Goal: Task Accomplishment & Management: Complete application form

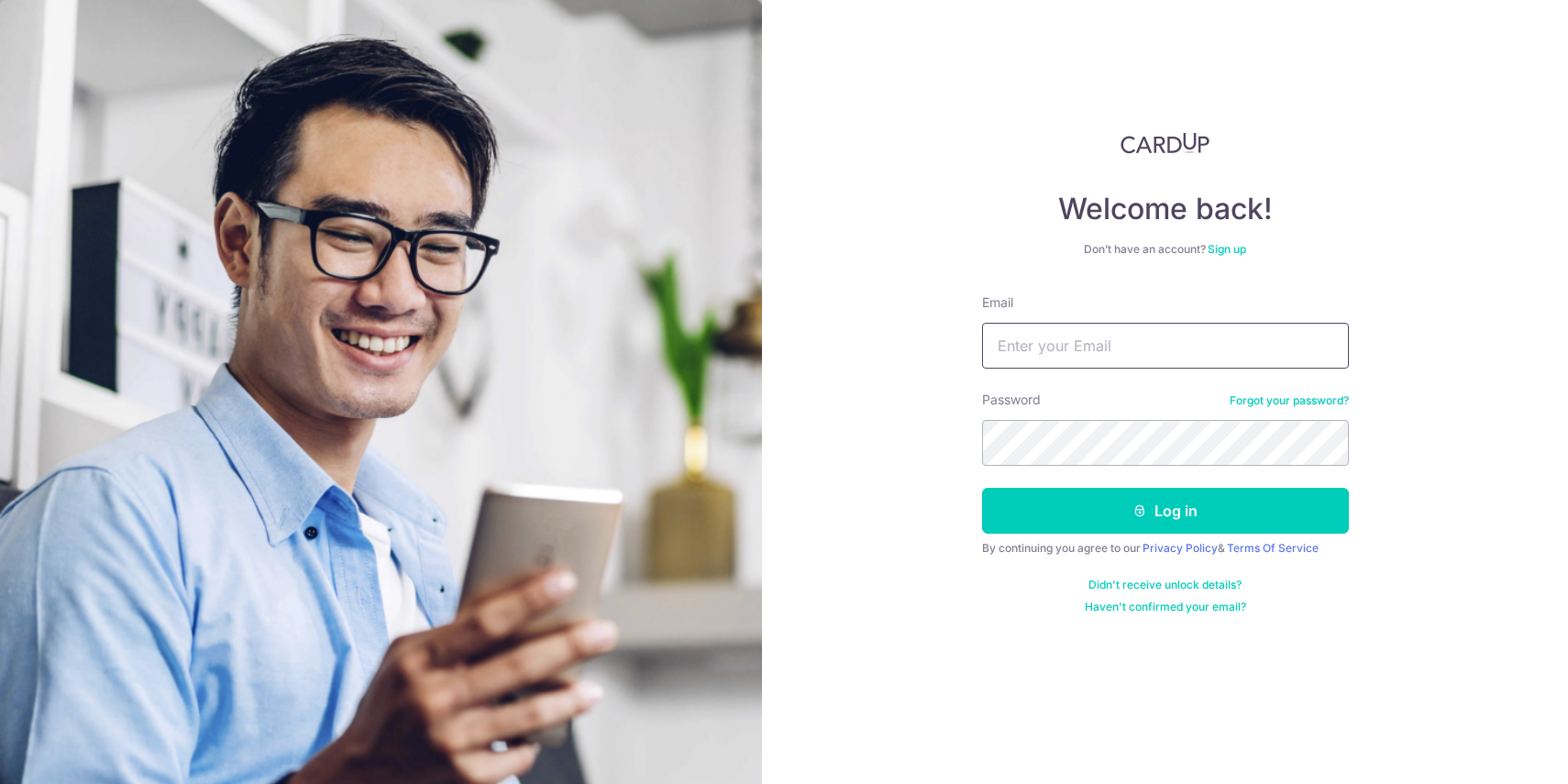
click at [1043, 340] on input "Email" at bounding box center [1165, 345] width 367 height 45
type input "[EMAIL_ADDRESS][DOMAIN_NAME]"
click at [982, 487] on button "Log in" at bounding box center [1165, 510] width 367 height 45
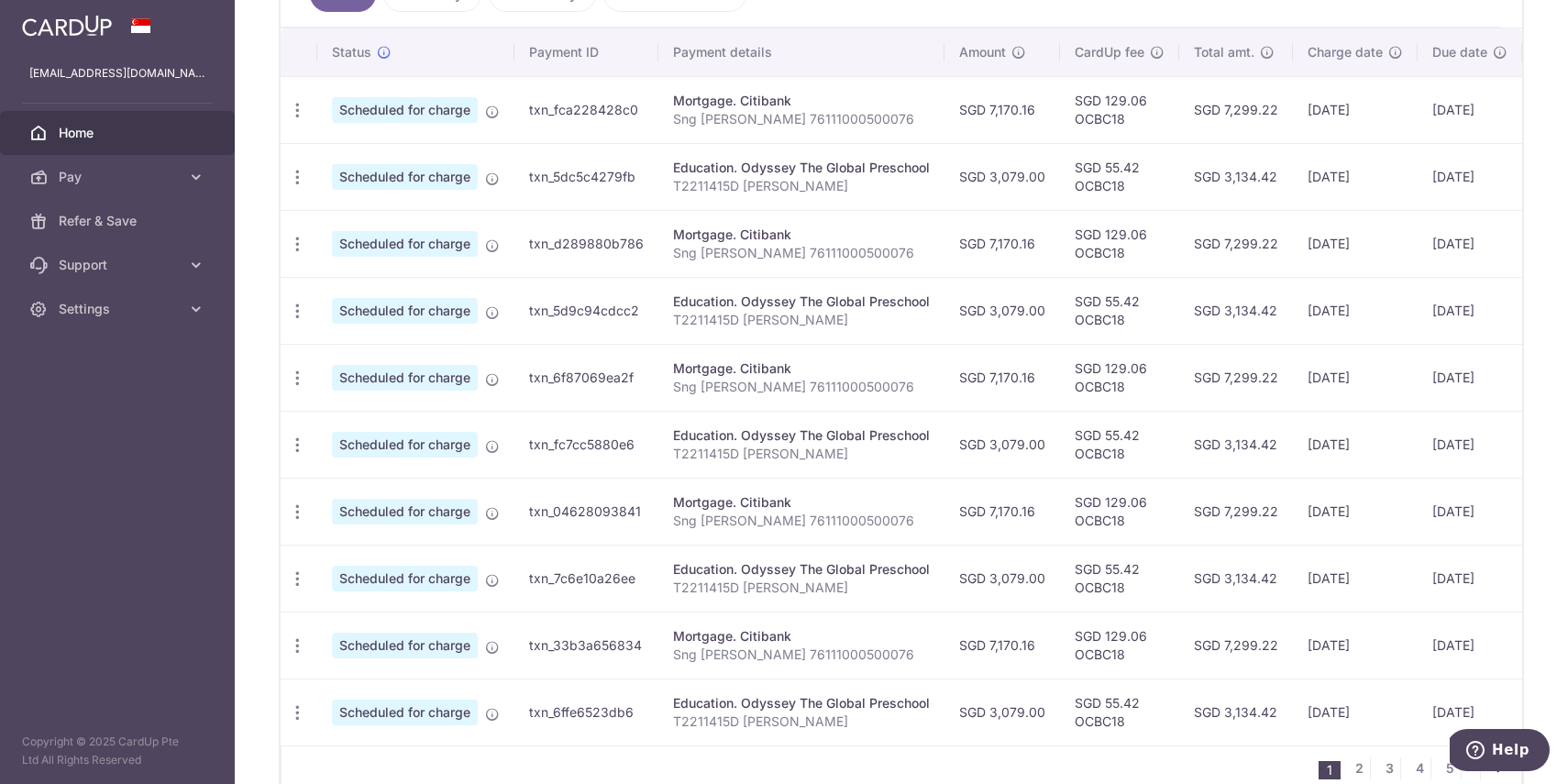
scroll to position [331, 0]
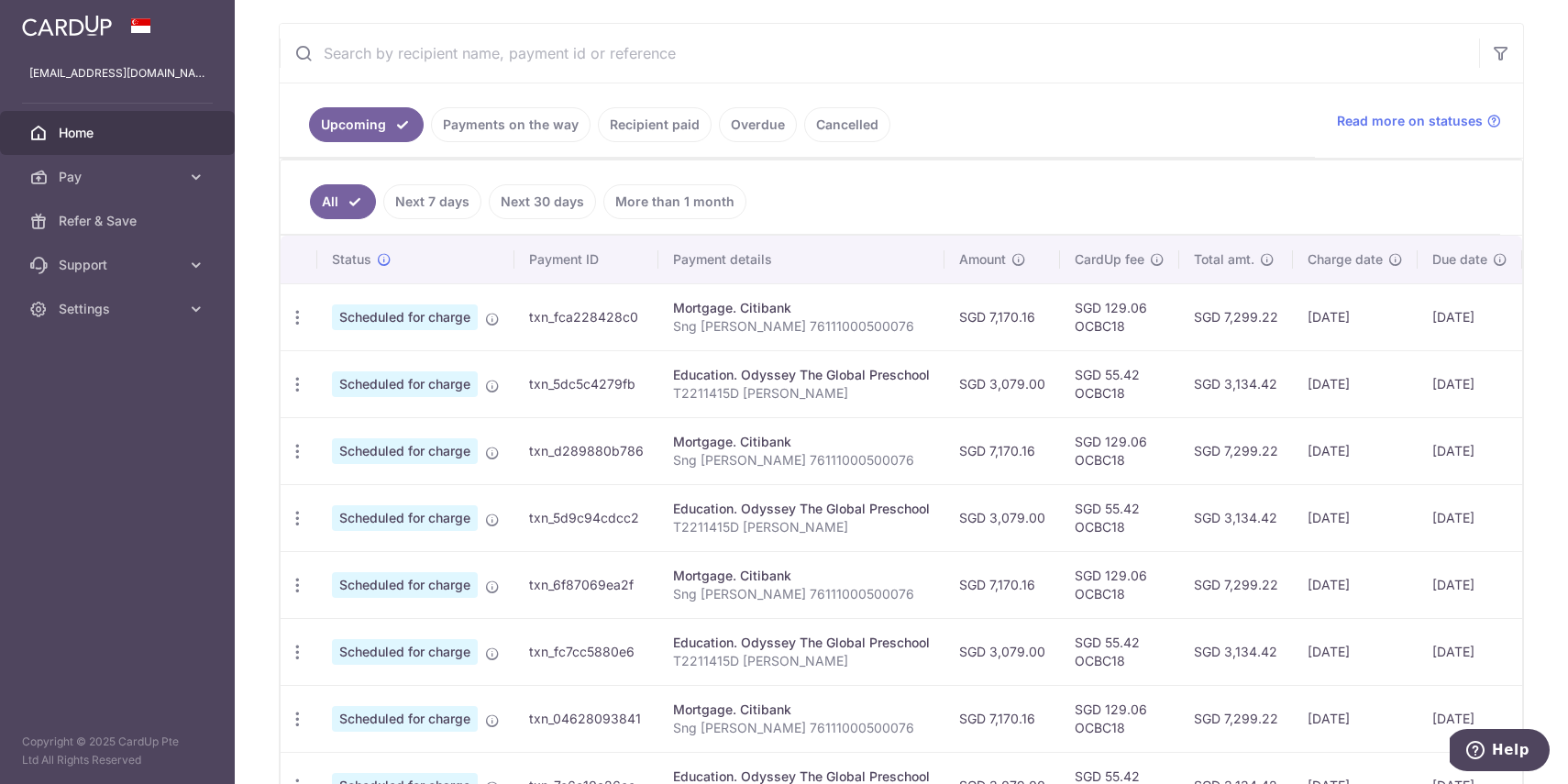
click at [515, 125] on link "Payments on the way" at bounding box center [510, 124] width 159 height 35
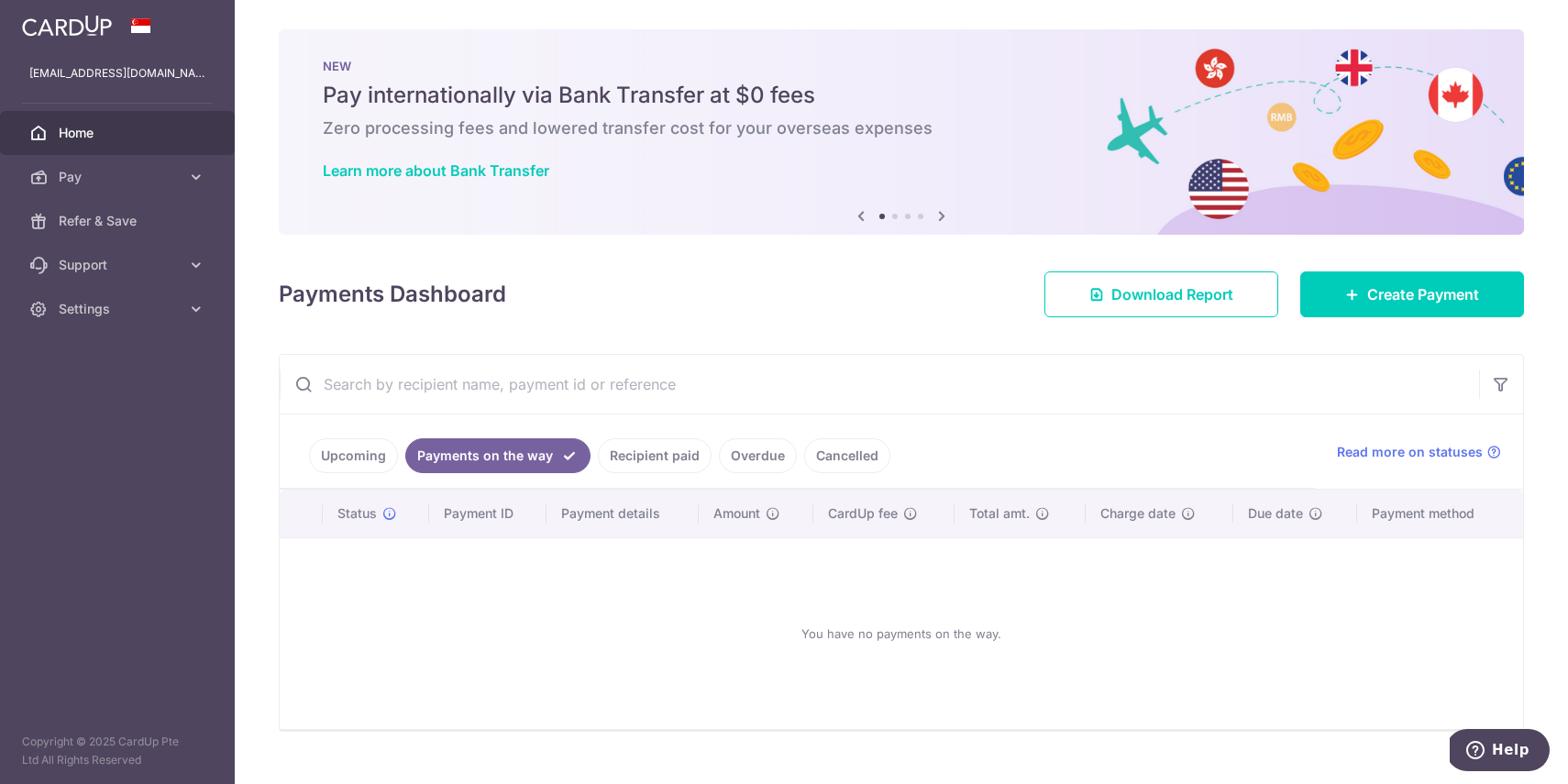
click at [649, 448] on link "Recipient paid" at bounding box center [654, 455] width 114 height 35
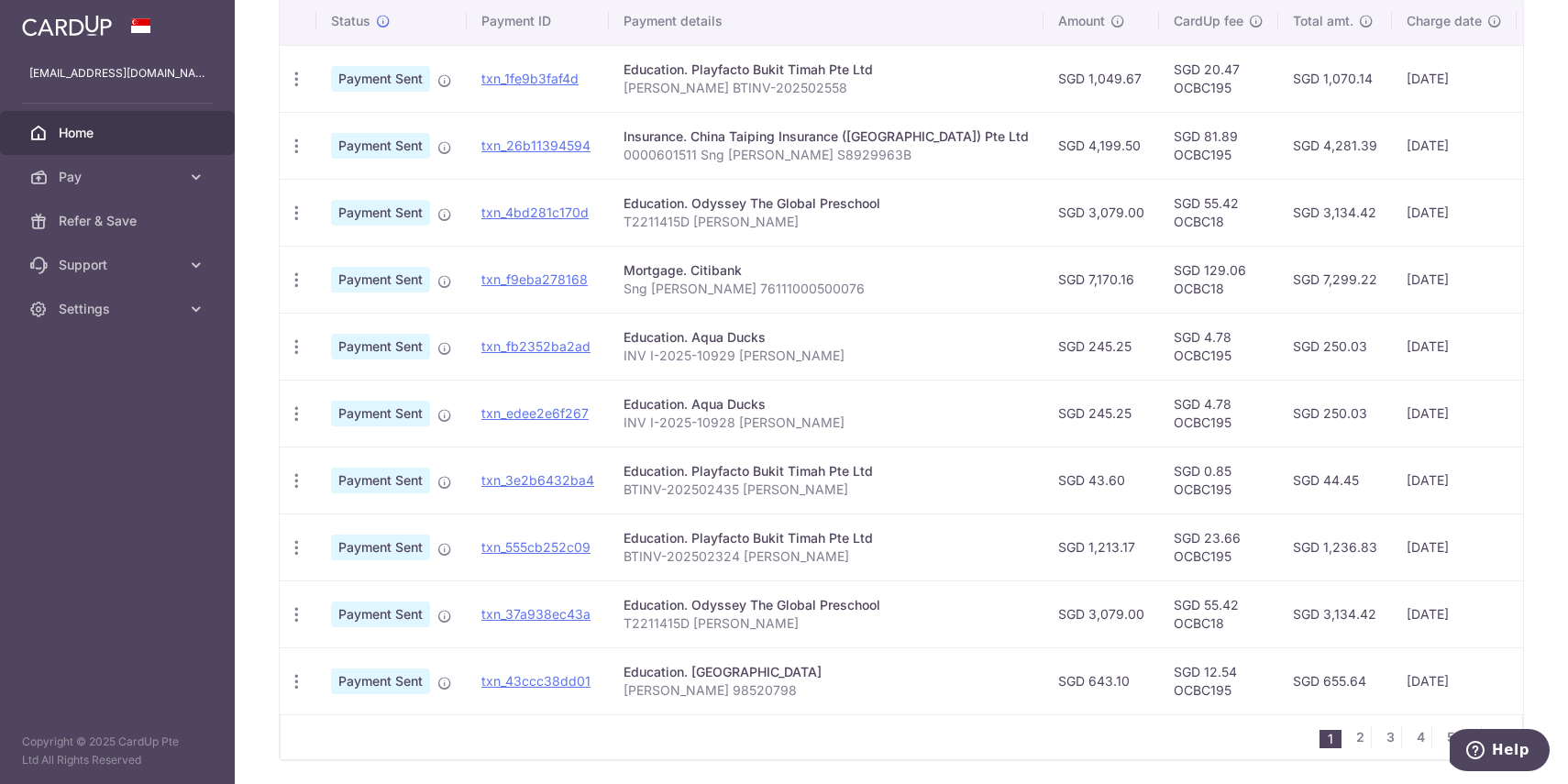
scroll to position [556, 0]
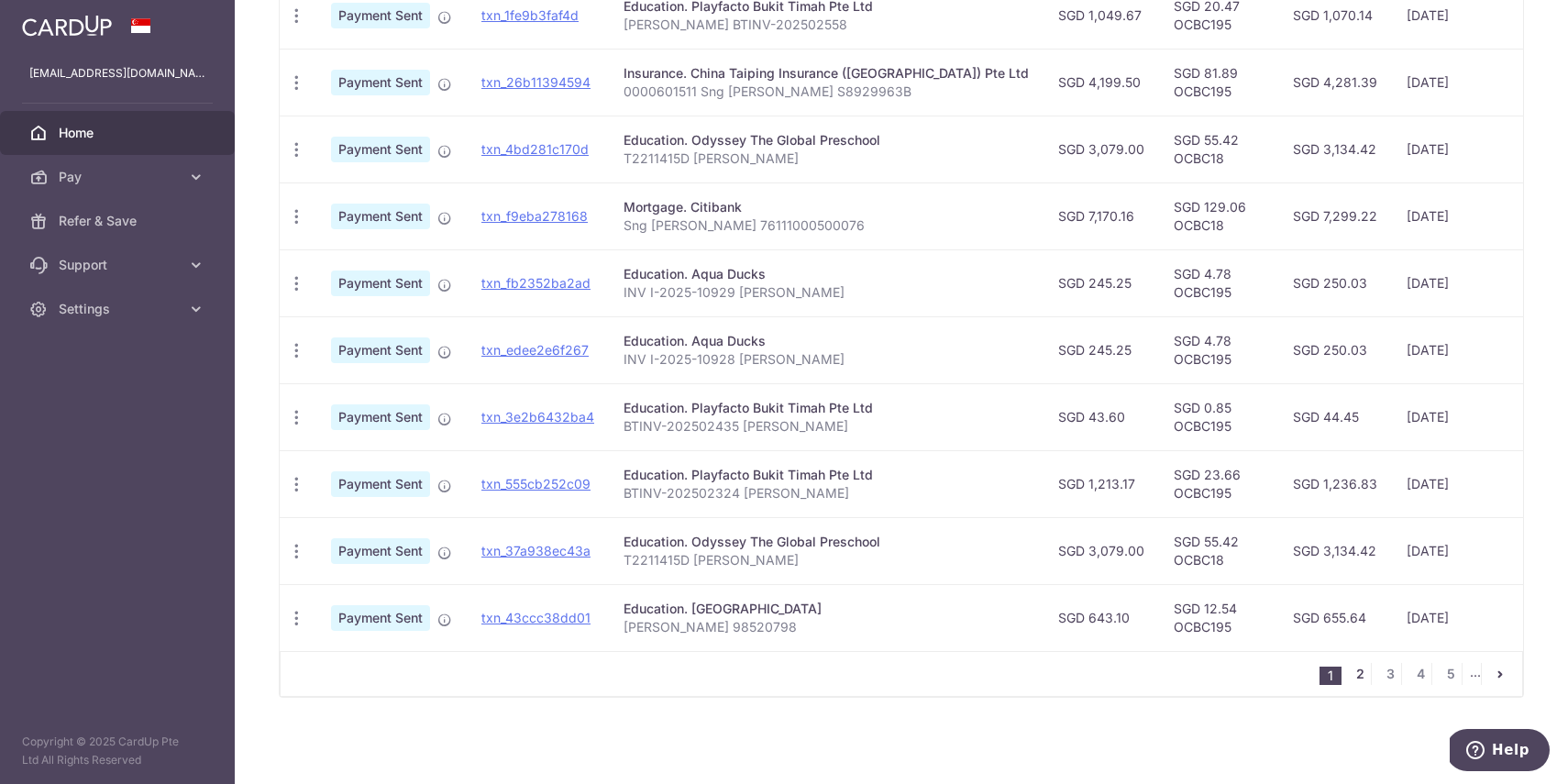
click at [1361, 679] on link "2" at bounding box center [1360, 673] width 22 height 22
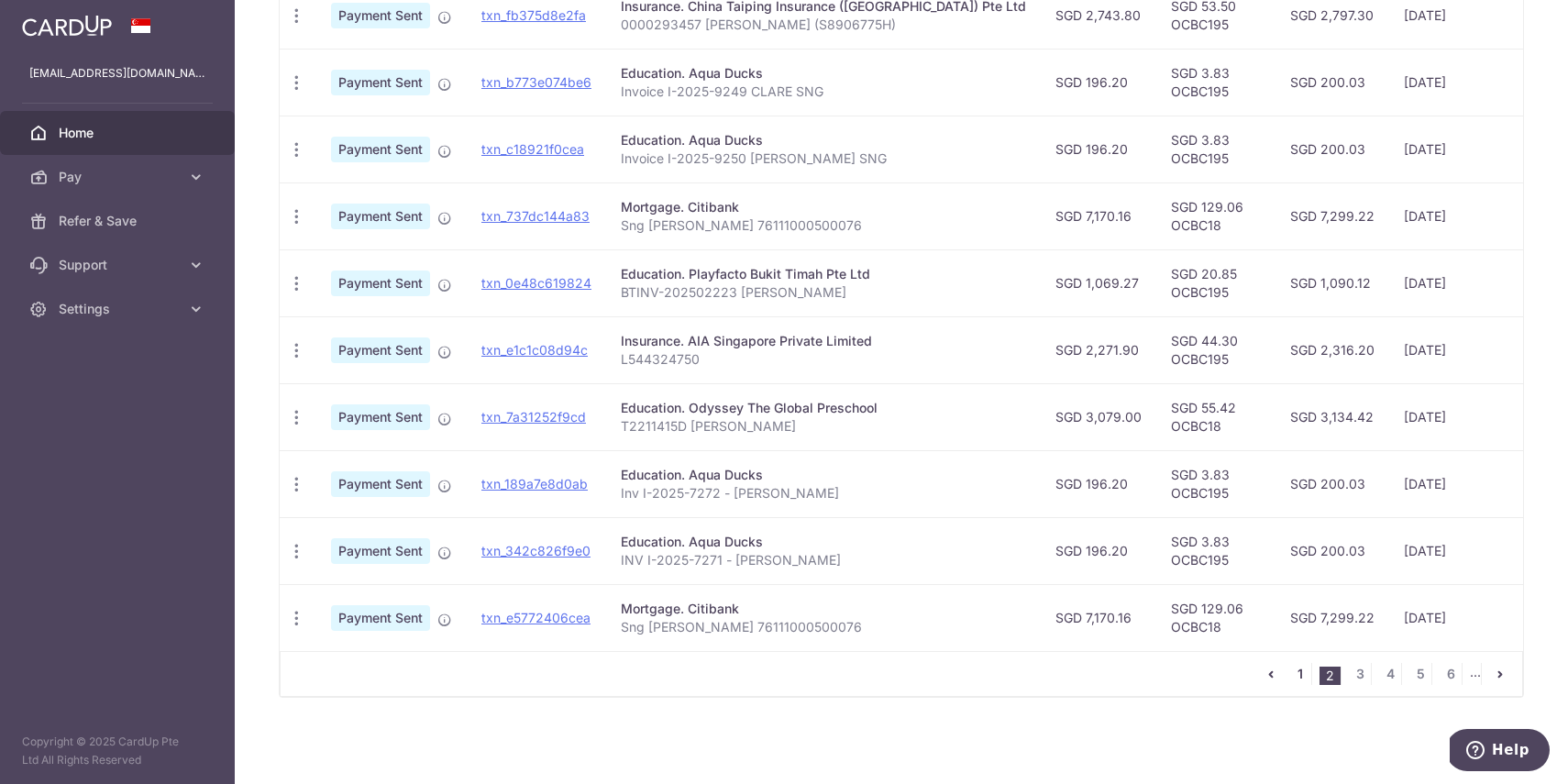
click at [1308, 673] on link "1" at bounding box center [1300, 673] width 22 height 22
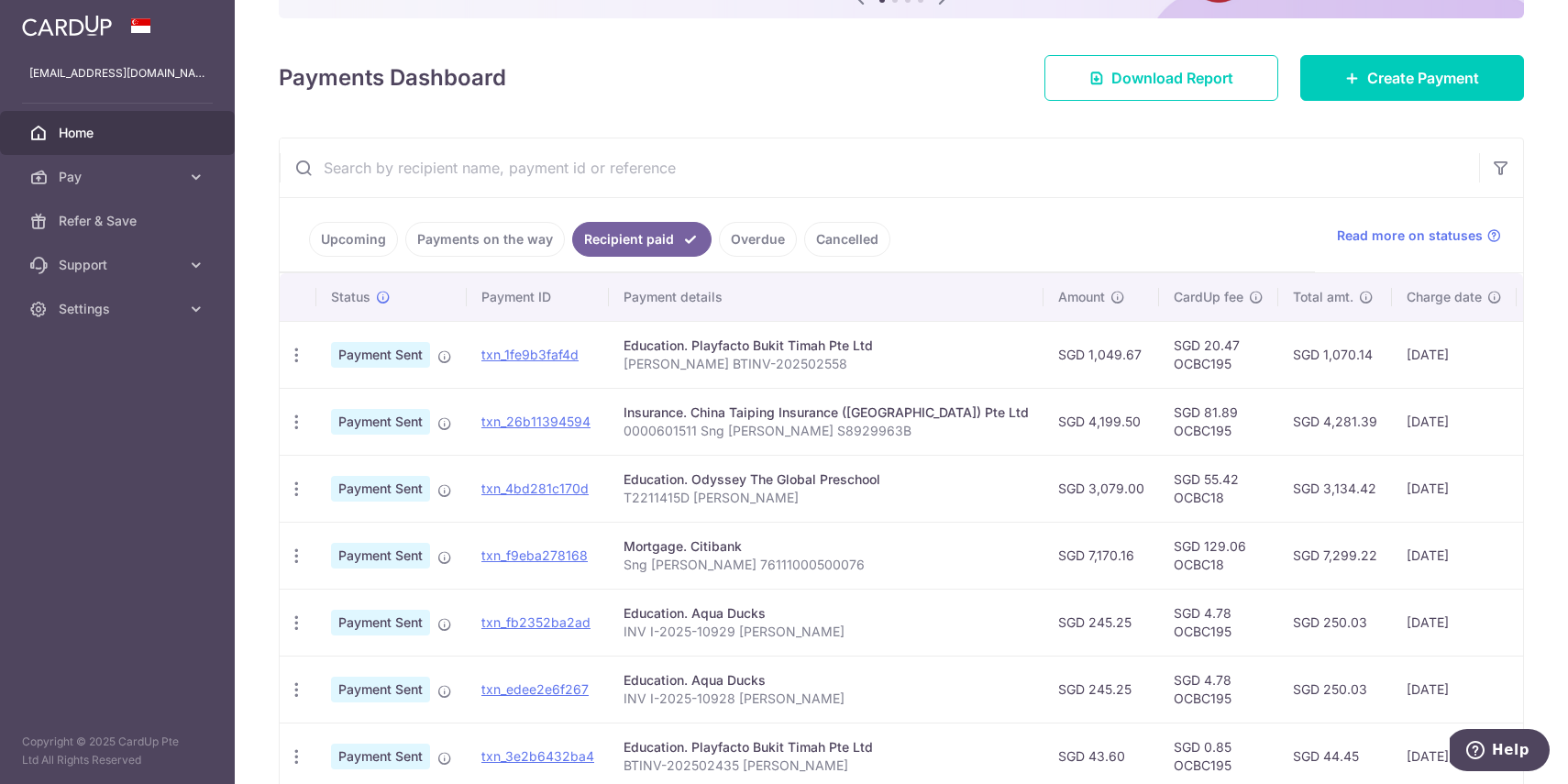
scroll to position [182, 0]
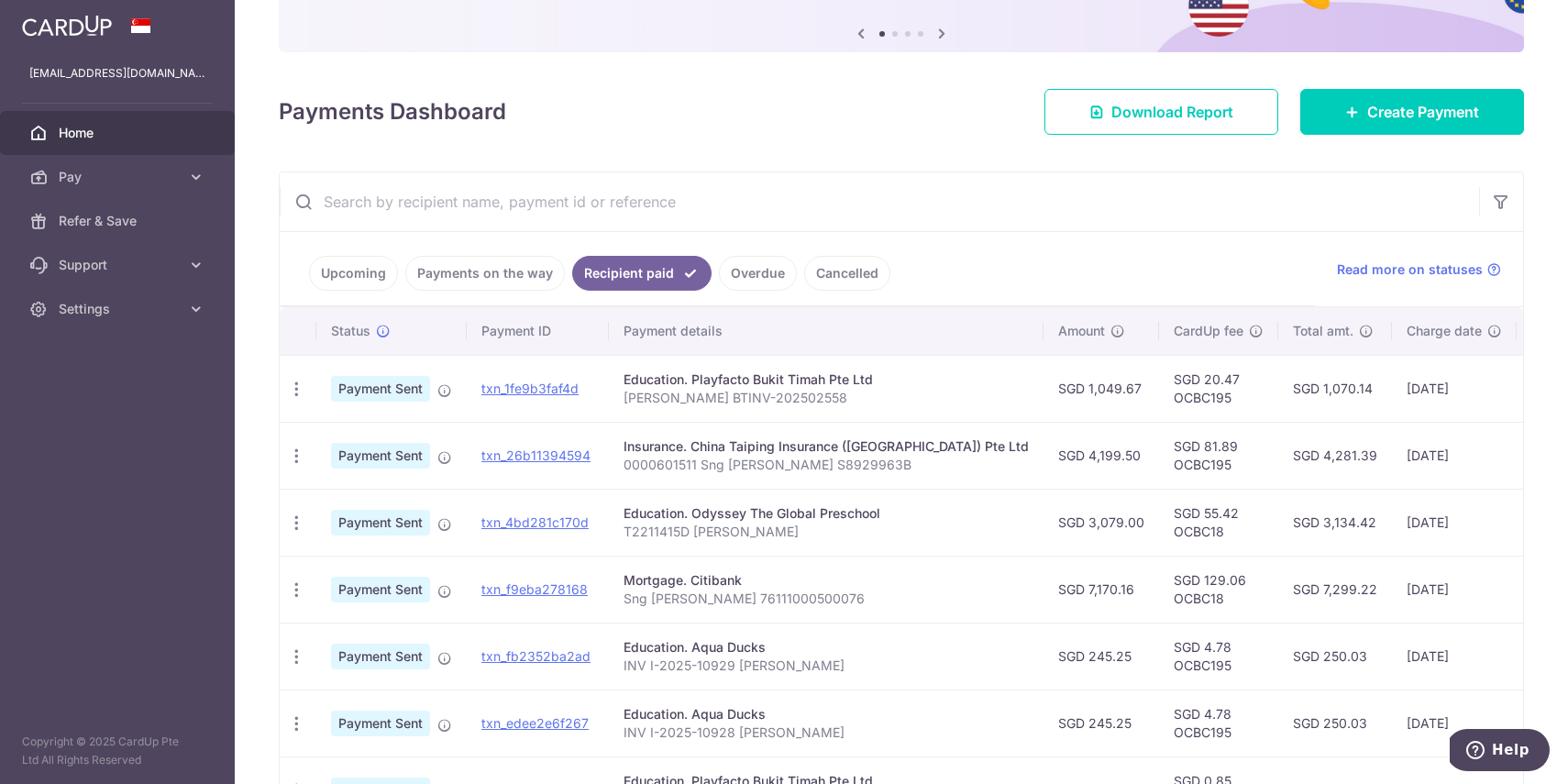
click at [347, 271] on link "Upcoming" at bounding box center [353, 273] width 89 height 35
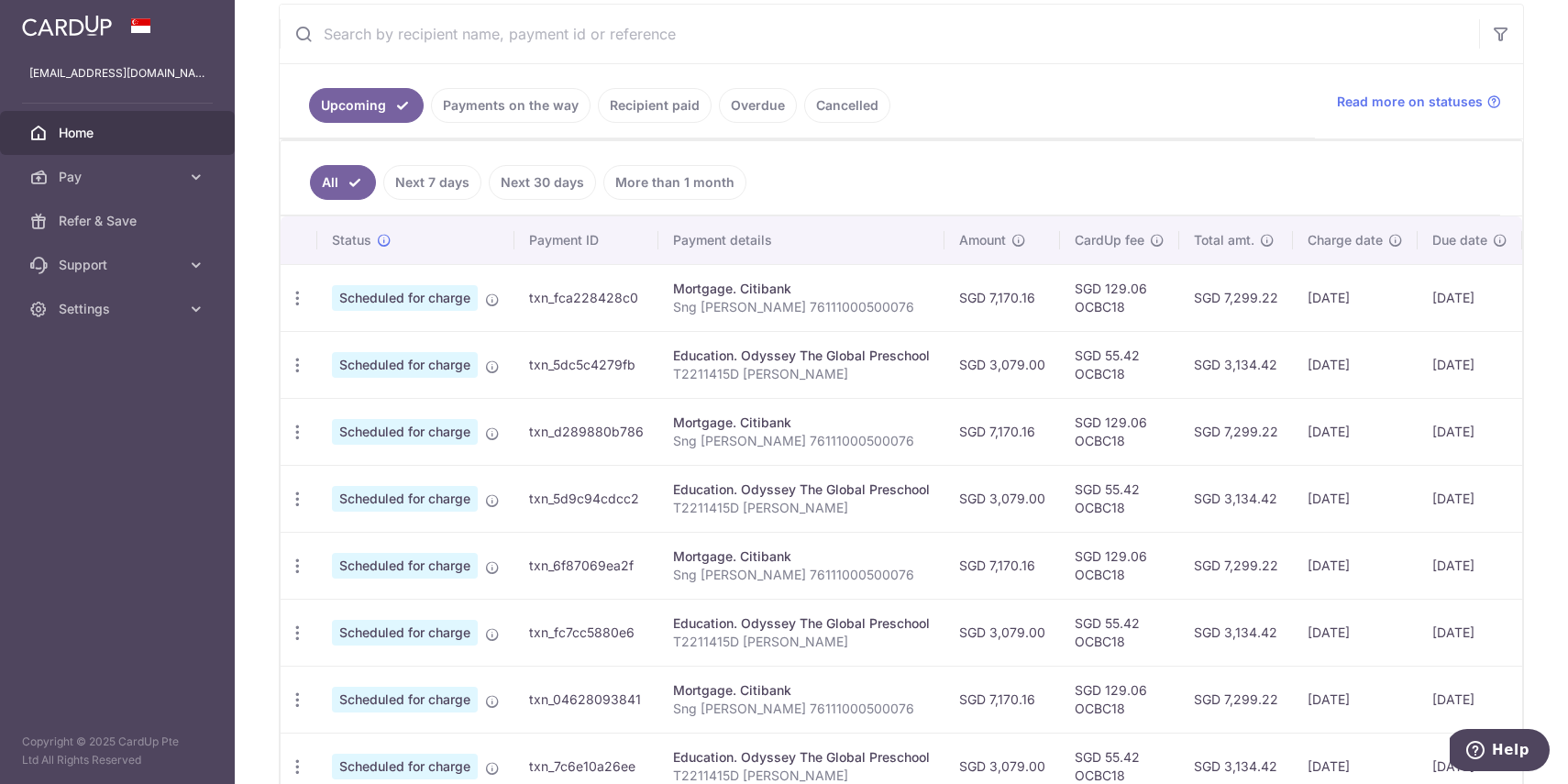
scroll to position [0, 0]
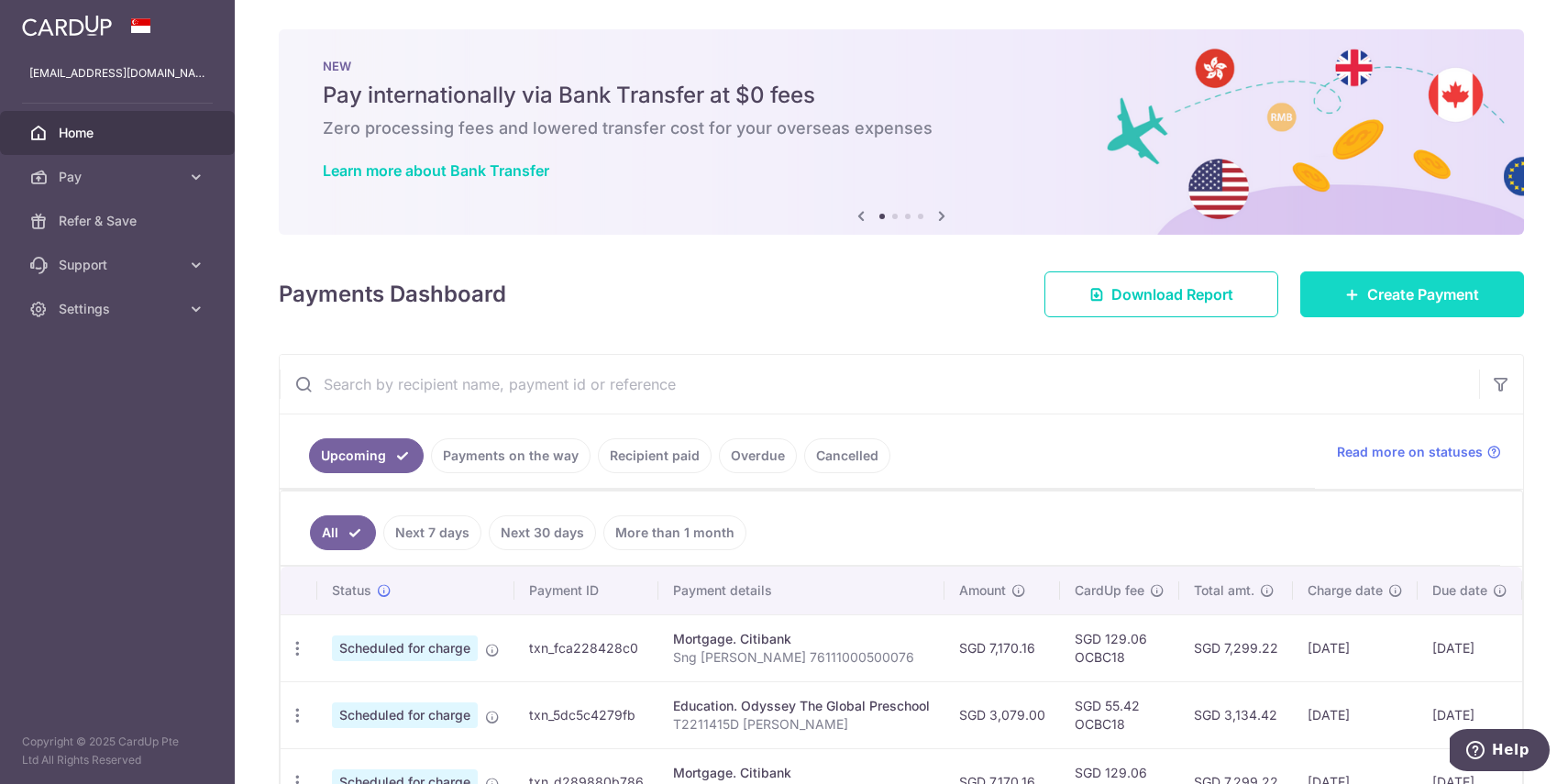
click at [1415, 296] on span "Create Payment" at bounding box center [1423, 294] width 112 height 22
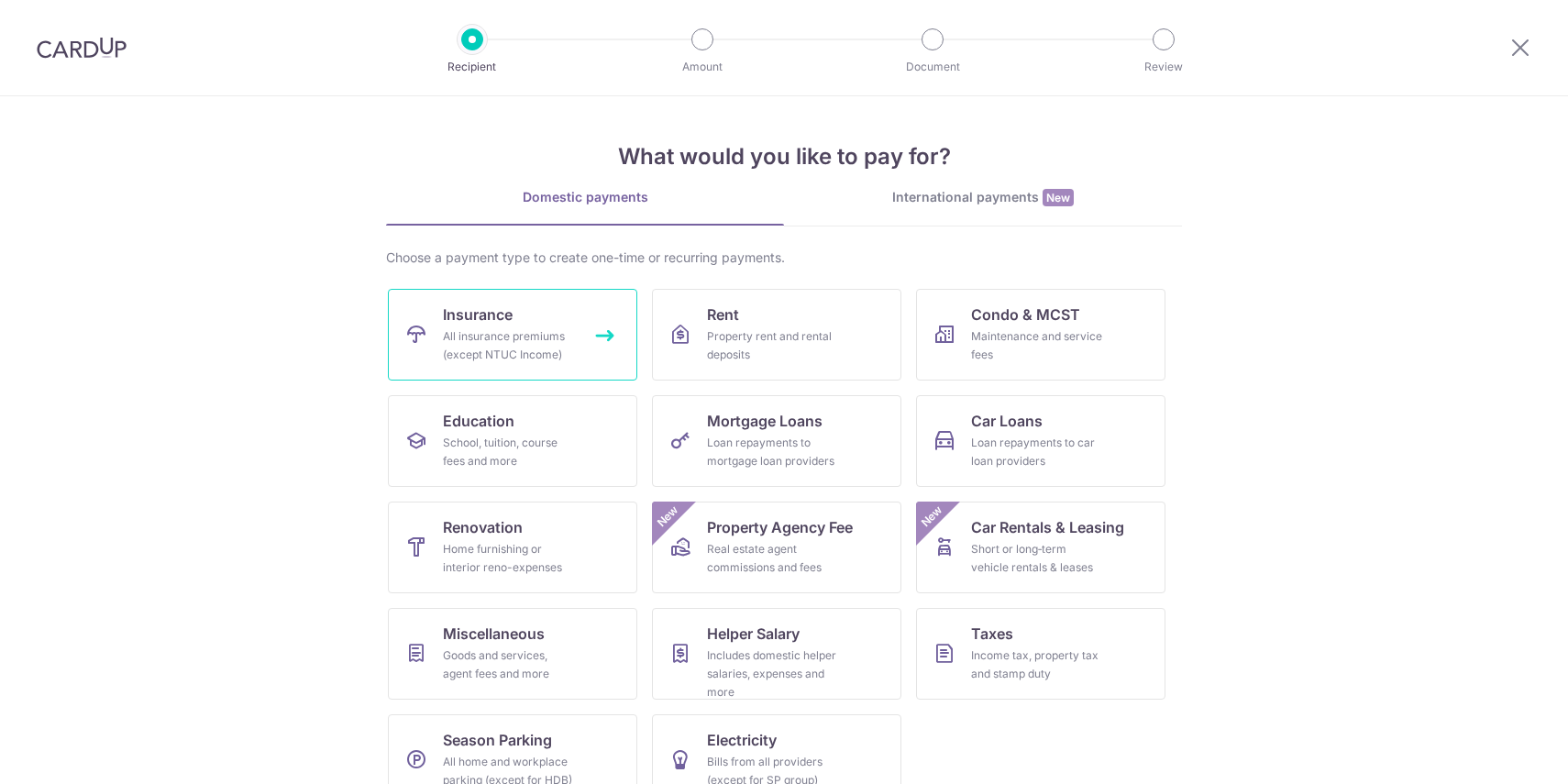
click at [483, 328] on div "All insurance premiums (except NTUC Income)" at bounding box center [508, 345] width 132 height 37
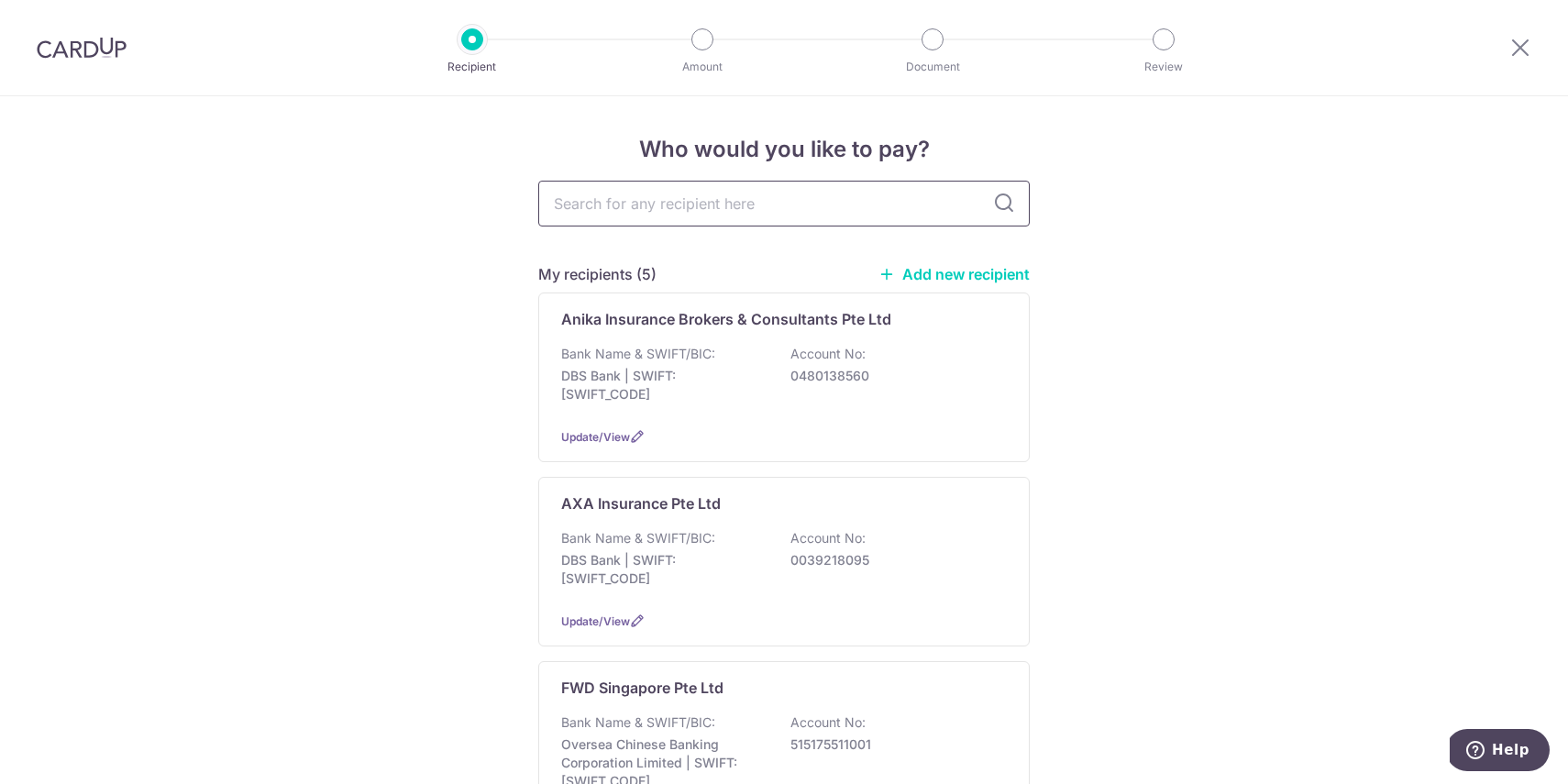
scroll to position [19, 0]
